Goal: Task Accomplishment & Management: Manage account settings

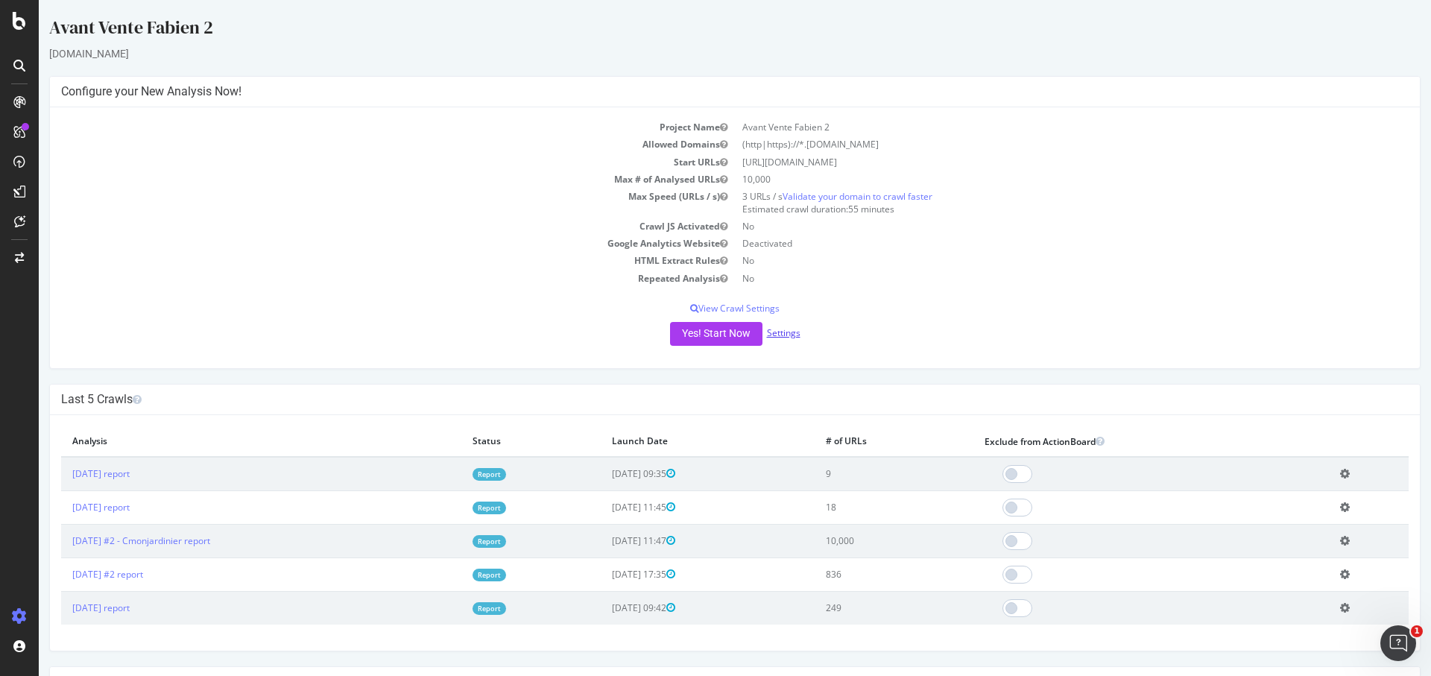
click at [796, 338] on link "Settings" at bounding box center [784, 332] width 34 height 13
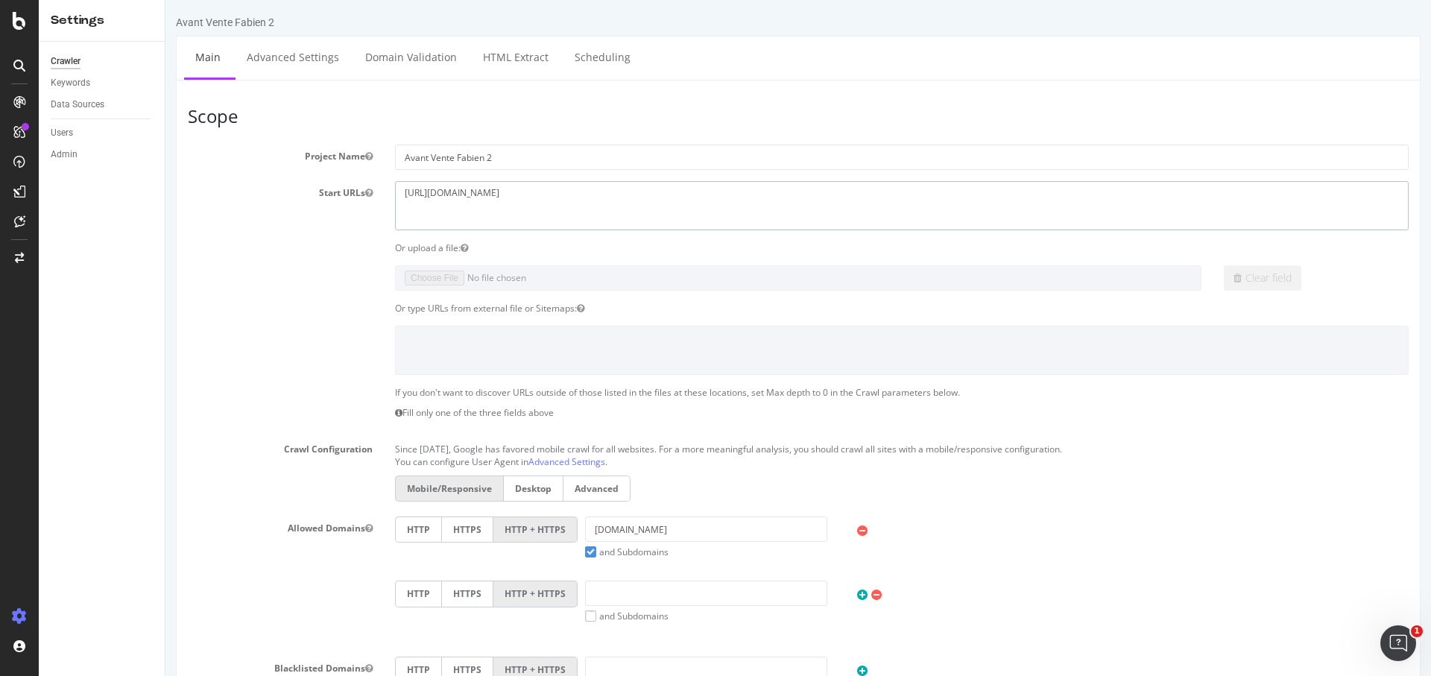
drag, startPoint x: 552, startPoint y: 208, endPoint x: 326, endPoint y: 176, distance: 228.8
click at [326, 176] on section "Project Name Avant Vente Fabien 2 Start URLs [URL][DOMAIN_NAME] Or upload a fil…" at bounding box center [798, 451] width 1220 height 612
paste textarea "[DOMAIN_NAME][URL]"
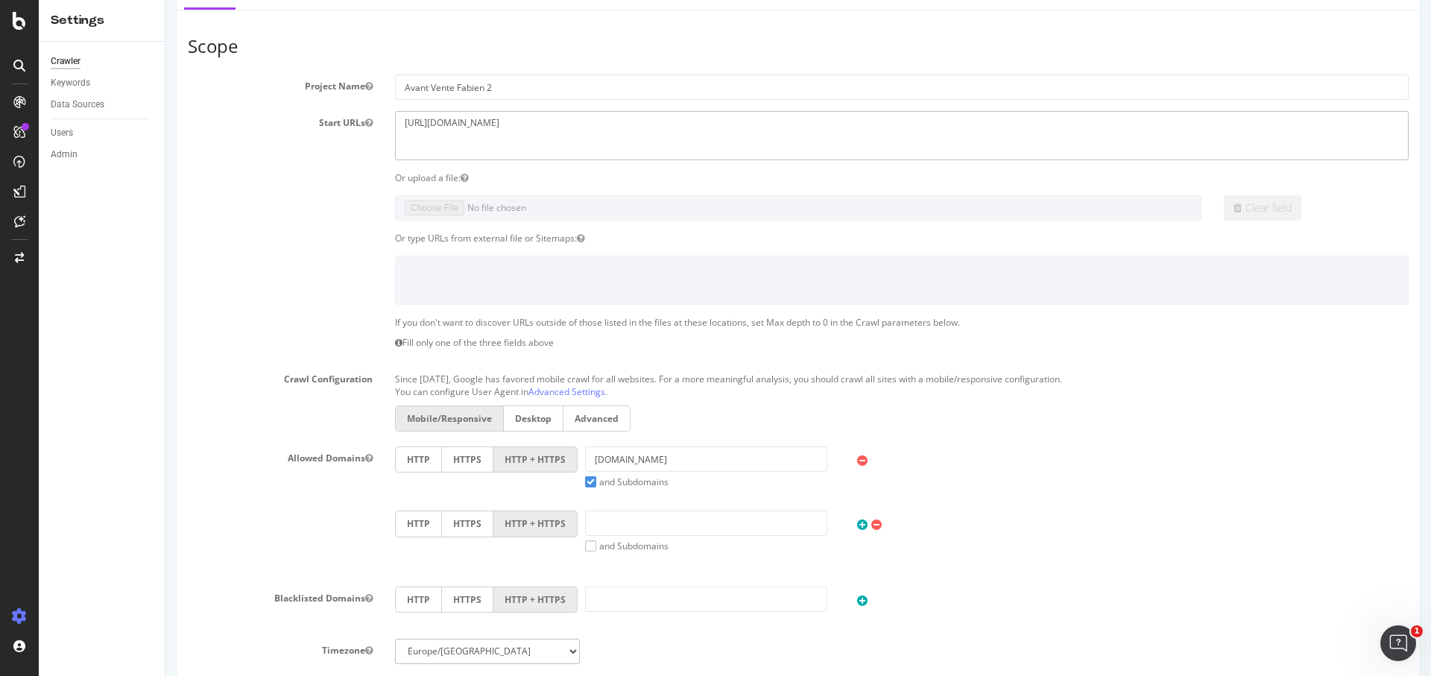
scroll to position [69, 0]
type textarea "[URL][DOMAIN_NAME]"
click at [662, 463] on input "[DOMAIN_NAME]" at bounding box center [706, 459] width 242 height 25
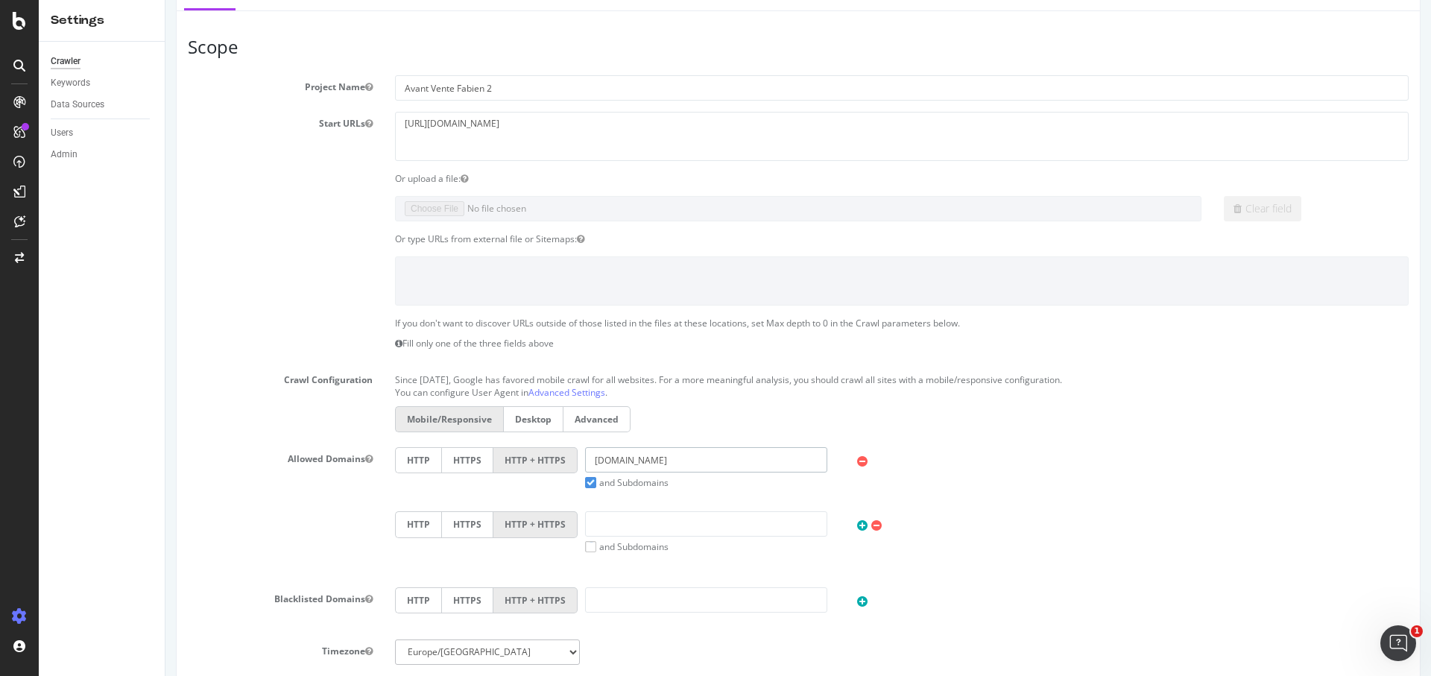
paste input "[URL][DOMAIN_NAME]"
drag, startPoint x: 648, startPoint y: 459, endPoint x: 379, endPoint y: 458, distance: 269.0
click at [379, 458] on div "Allowed Domains HTTP HTTPS HTTP + HTTPS [URL][DOMAIN_NAME] and Subdomains User …" at bounding box center [798, 511] width 1243 height 128
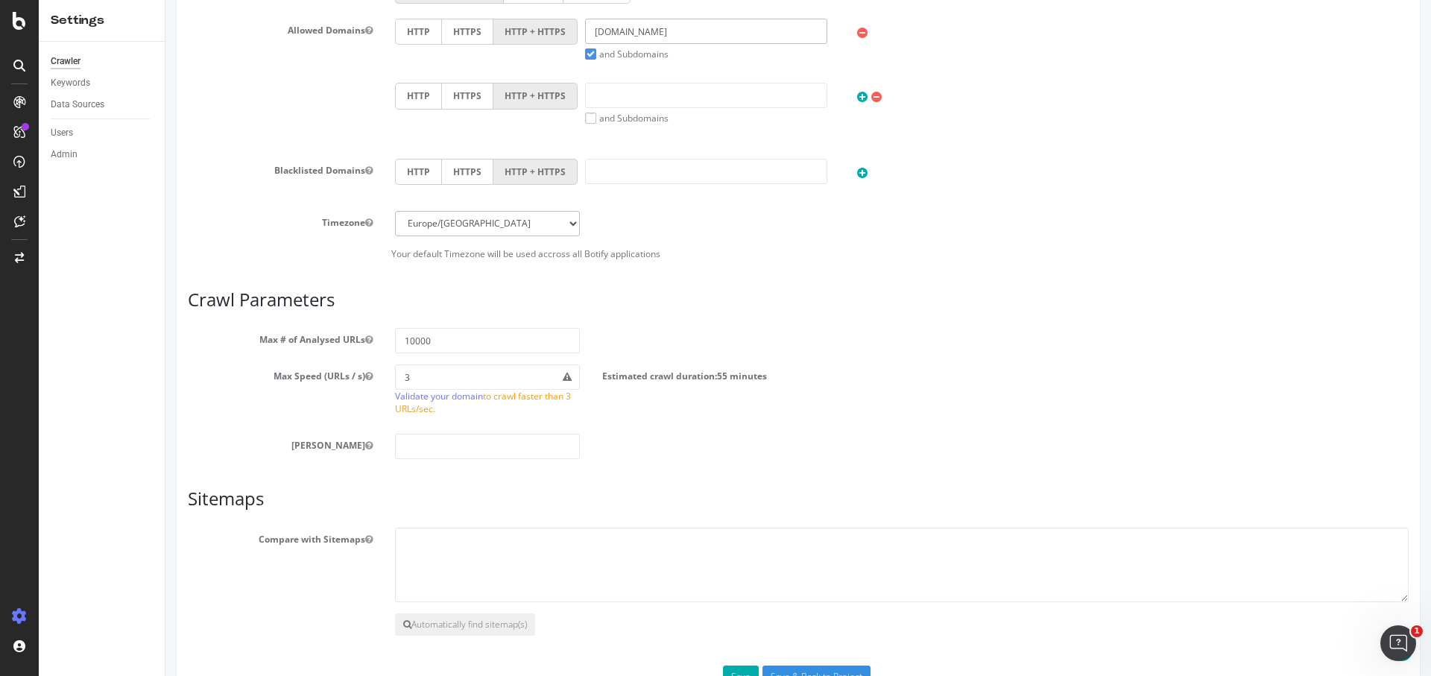
scroll to position [542, 0]
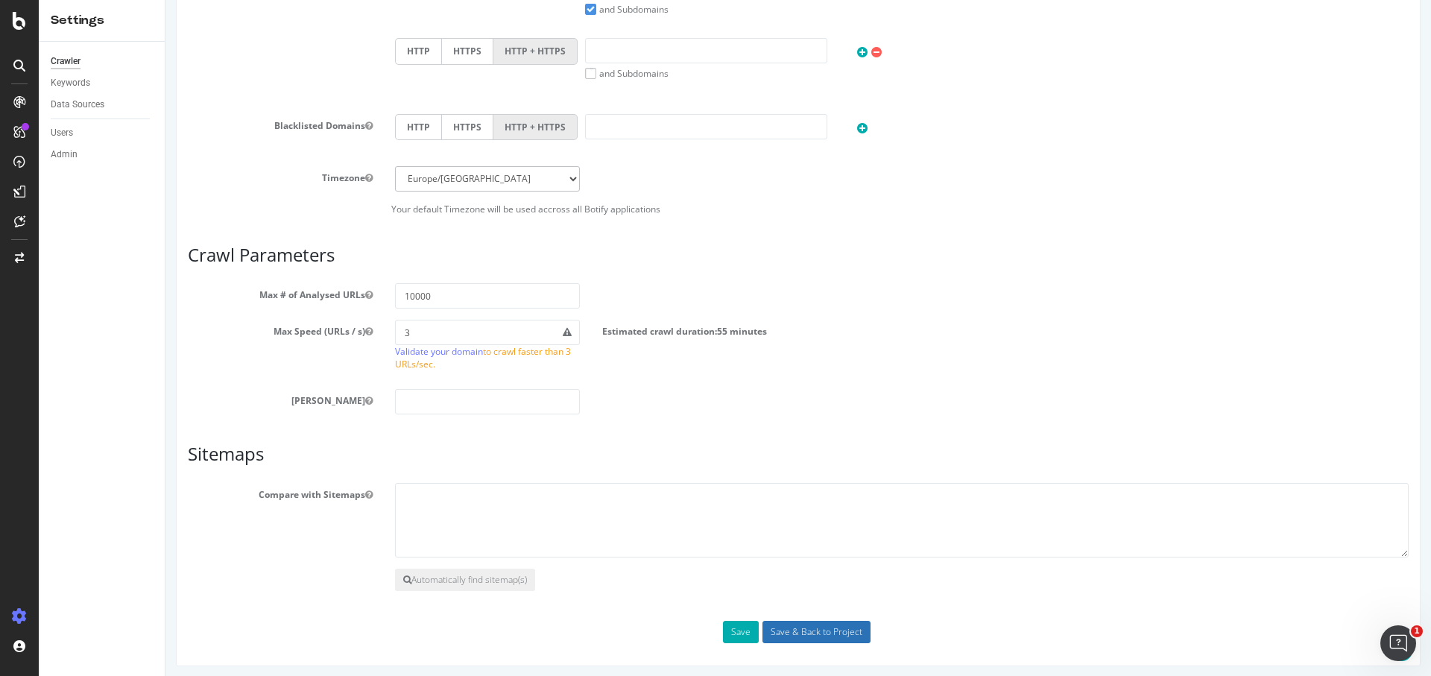
type input "[DOMAIN_NAME]"
click at [828, 625] on input "Save & Back to Project" at bounding box center [816, 632] width 108 height 22
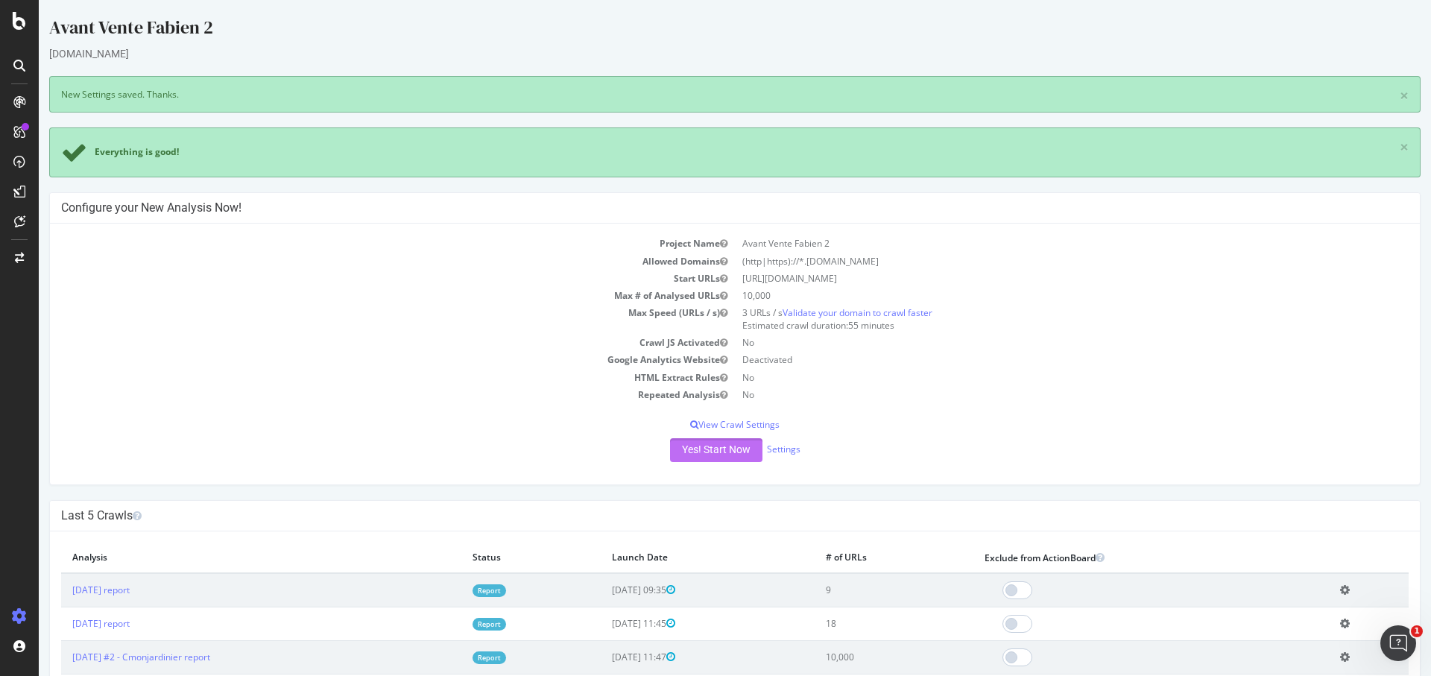
click at [717, 453] on button "Yes! Start Now" at bounding box center [716, 450] width 92 height 24
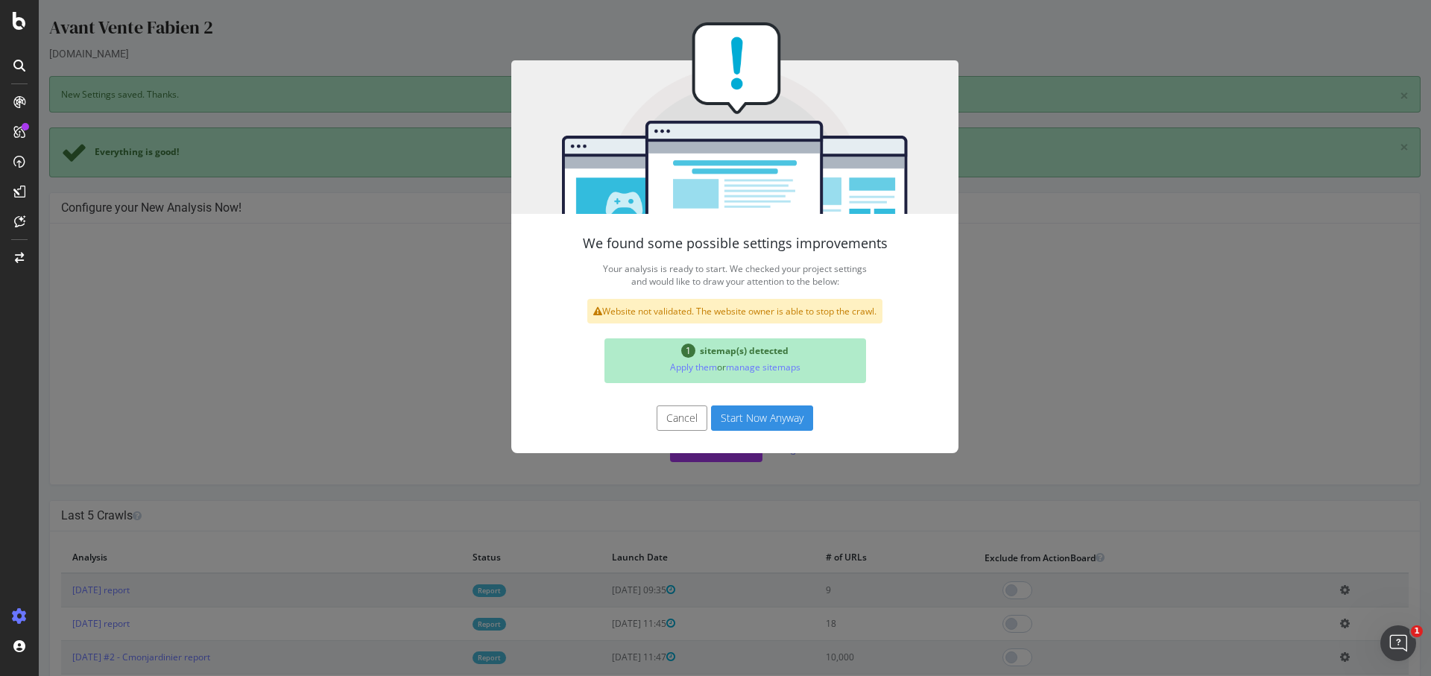
click at [750, 429] on button "Start Now Anyway" at bounding box center [762, 417] width 102 height 25
